Goal: Task Accomplishment & Management: Manage account settings

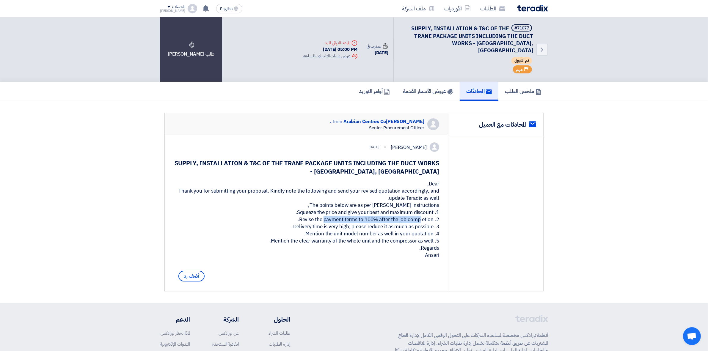
drag, startPoint x: 300, startPoint y: 217, endPoint x: 394, endPoint y: 217, distance: 94.6
click at [394, 217] on div "Dear, Thank you for submitting your proposal. Kindly note the following and sen…" at bounding box center [306, 220] width 265 height 79
drag, startPoint x: 292, startPoint y: 223, endPoint x: 420, endPoint y: 223, distance: 127.9
click at [420, 223] on div "Dear, Thank you for submitting your proposal. Kindly note the following and sen…" at bounding box center [306, 220] width 265 height 79
drag, startPoint x: 306, startPoint y: 232, endPoint x: 417, endPoint y: 232, distance: 111.3
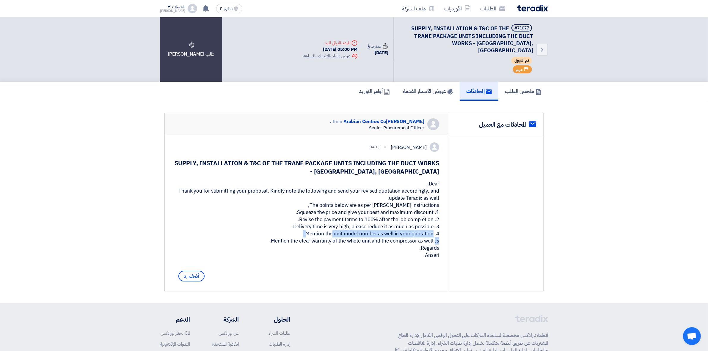
click at [417, 232] on div "Dear, Thank you for submitting your proposal. Kindly note the following and sen…" at bounding box center [306, 220] width 265 height 79
click at [311, 223] on div "Dear, Thank you for submitting your proposal. Kindly note the following and sen…" at bounding box center [306, 220] width 265 height 79
click at [499, 82] on link "ملخص الطلب" at bounding box center [524, 91] width 50 height 19
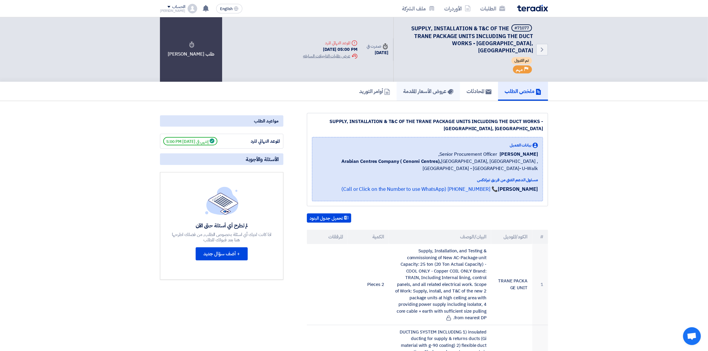
click at [409, 88] on h5 "عروض الأسعار المقدمة" at bounding box center [428, 91] width 50 height 7
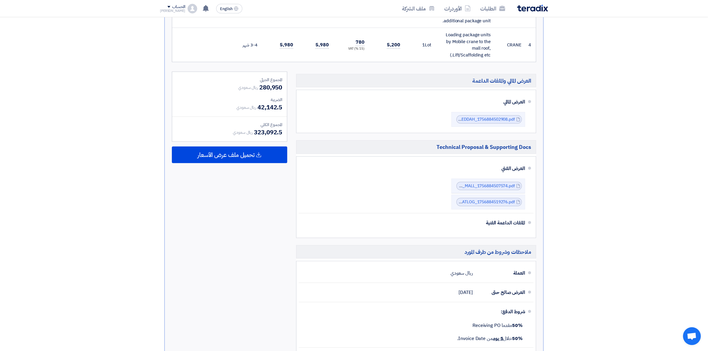
scroll to position [595, 0]
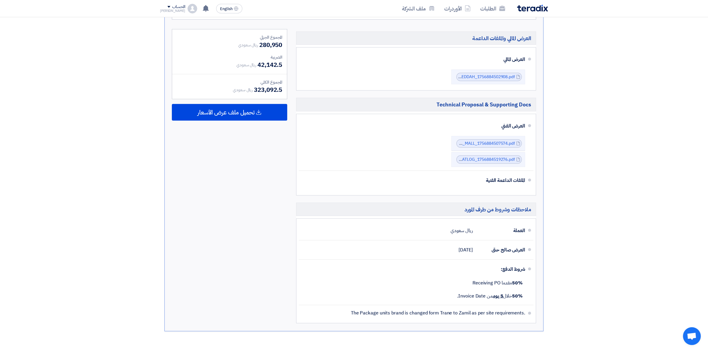
click at [244, 114] on div "المجموع الجزئي ريال سعودي 280,950 الضريبة ريال سعودي 42,142.5 المجموع الكلي ريا…" at bounding box center [230, 178] width 124 height 298
click at [246, 110] on span "تحميل ملف عرض الأسعار" at bounding box center [226, 112] width 57 height 5
click at [247, 121] on div "عربي" at bounding box center [229, 129] width 115 height 17
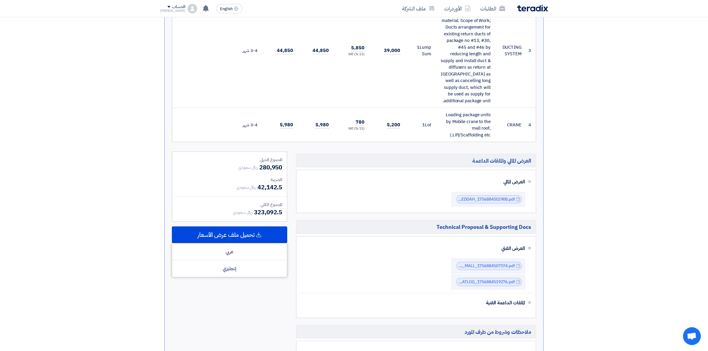
scroll to position [558, 0]
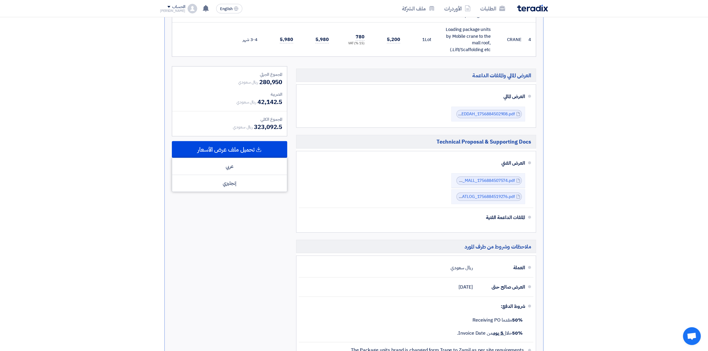
click at [206, 288] on div "المجموع الجزئي ريال سعودي 280,950 الضريبة ريال سعودي 42,142.5 المجموع الكلي ريا…" at bounding box center [230, 215] width 124 height 298
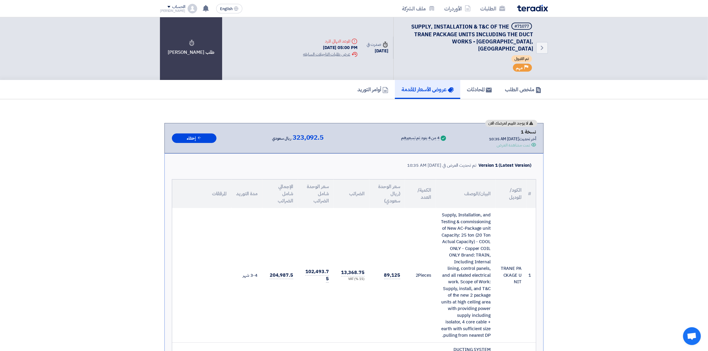
scroll to position [0, 0]
